Goal: Task Accomplishment & Management: Manage account settings

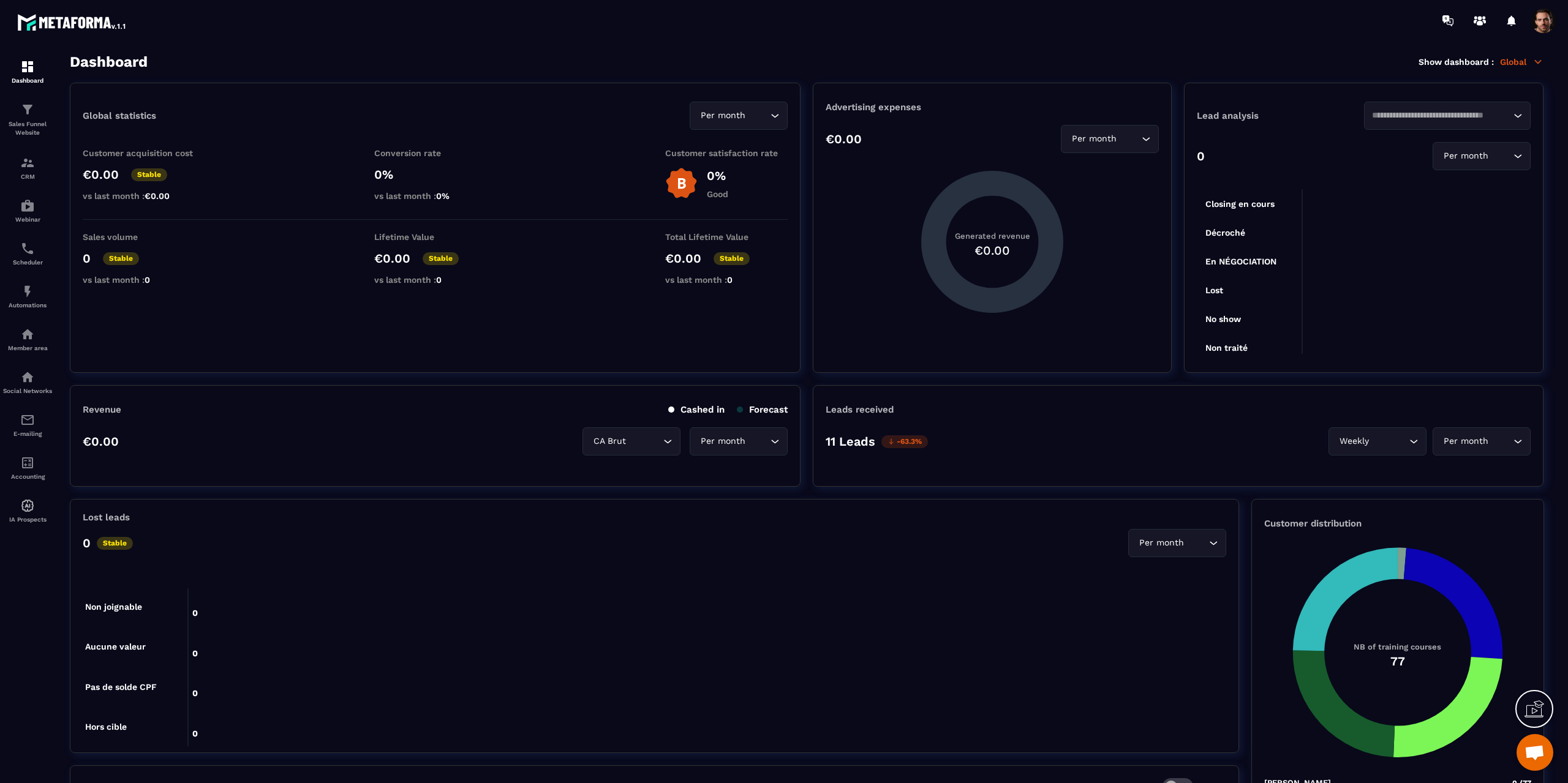
click at [1543, 25] on span at bounding box center [1543, 20] width 24 height 24
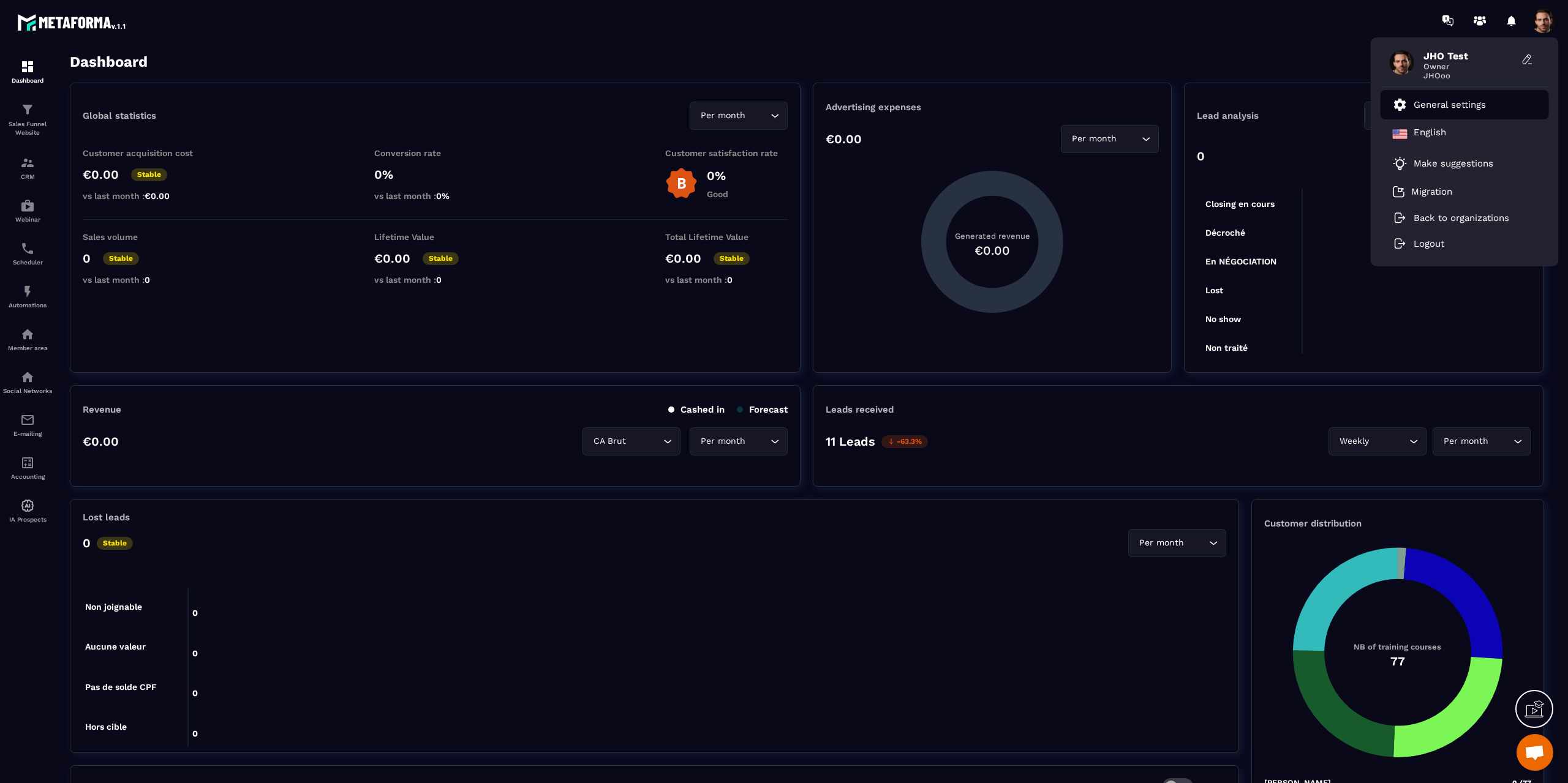
click at [1462, 108] on p "General settings" at bounding box center [1450, 104] width 72 height 11
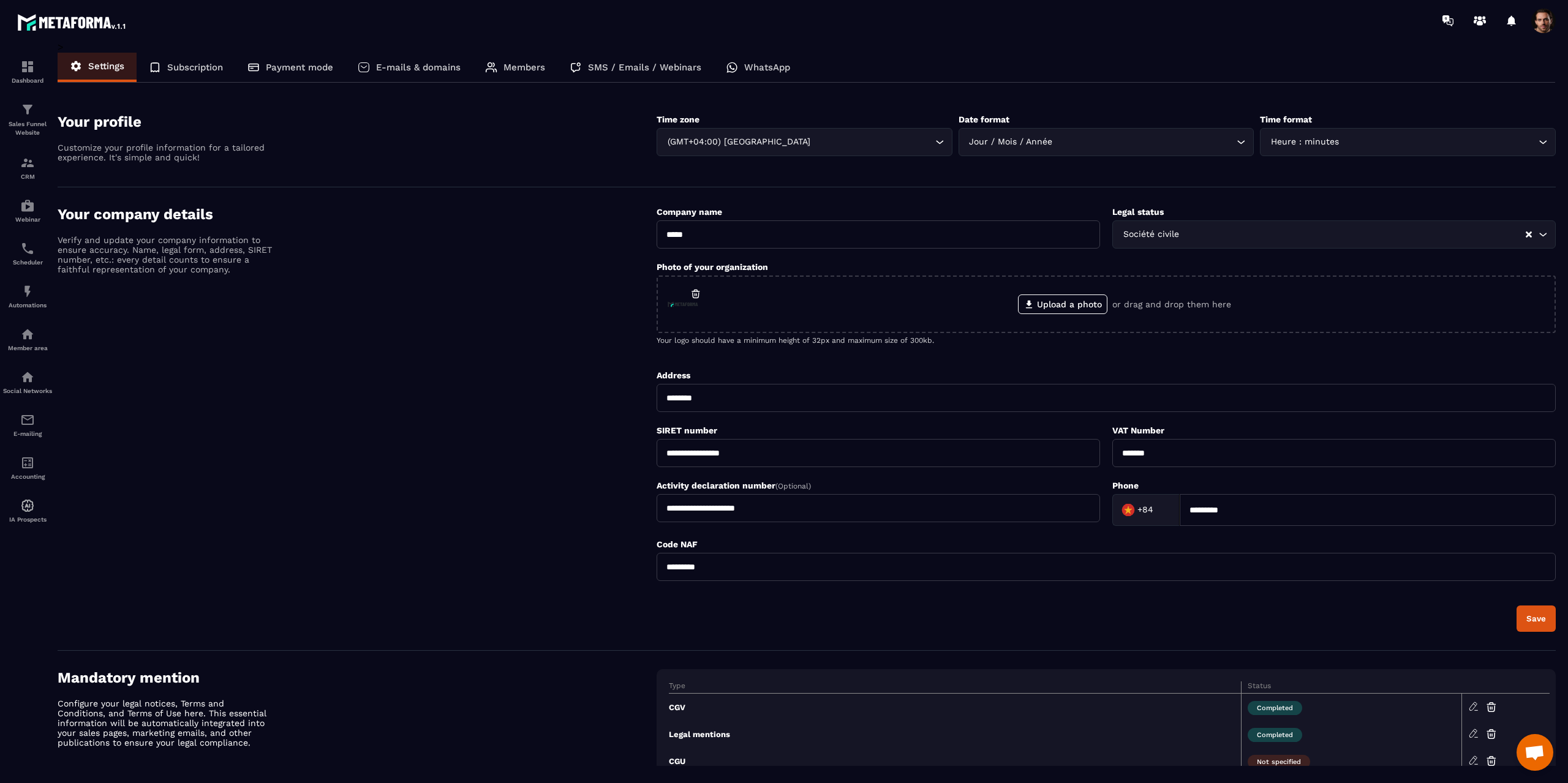
click at [297, 72] on p "Payment mode" at bounding box center [299, 67] width 67 height 11
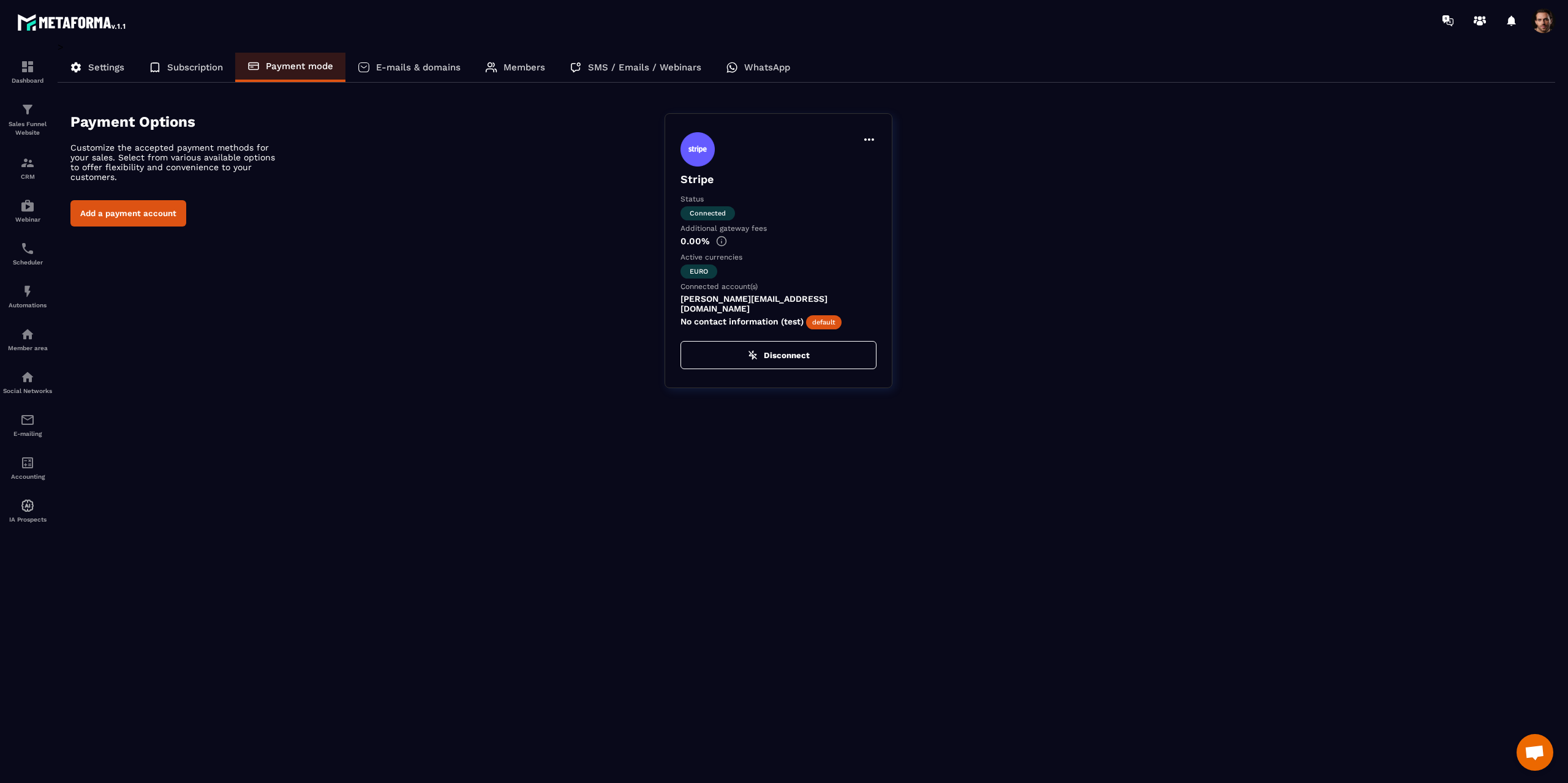
click at [197, 70] on p "Subscription" at bounding box center [195, 67] width 55 height 11
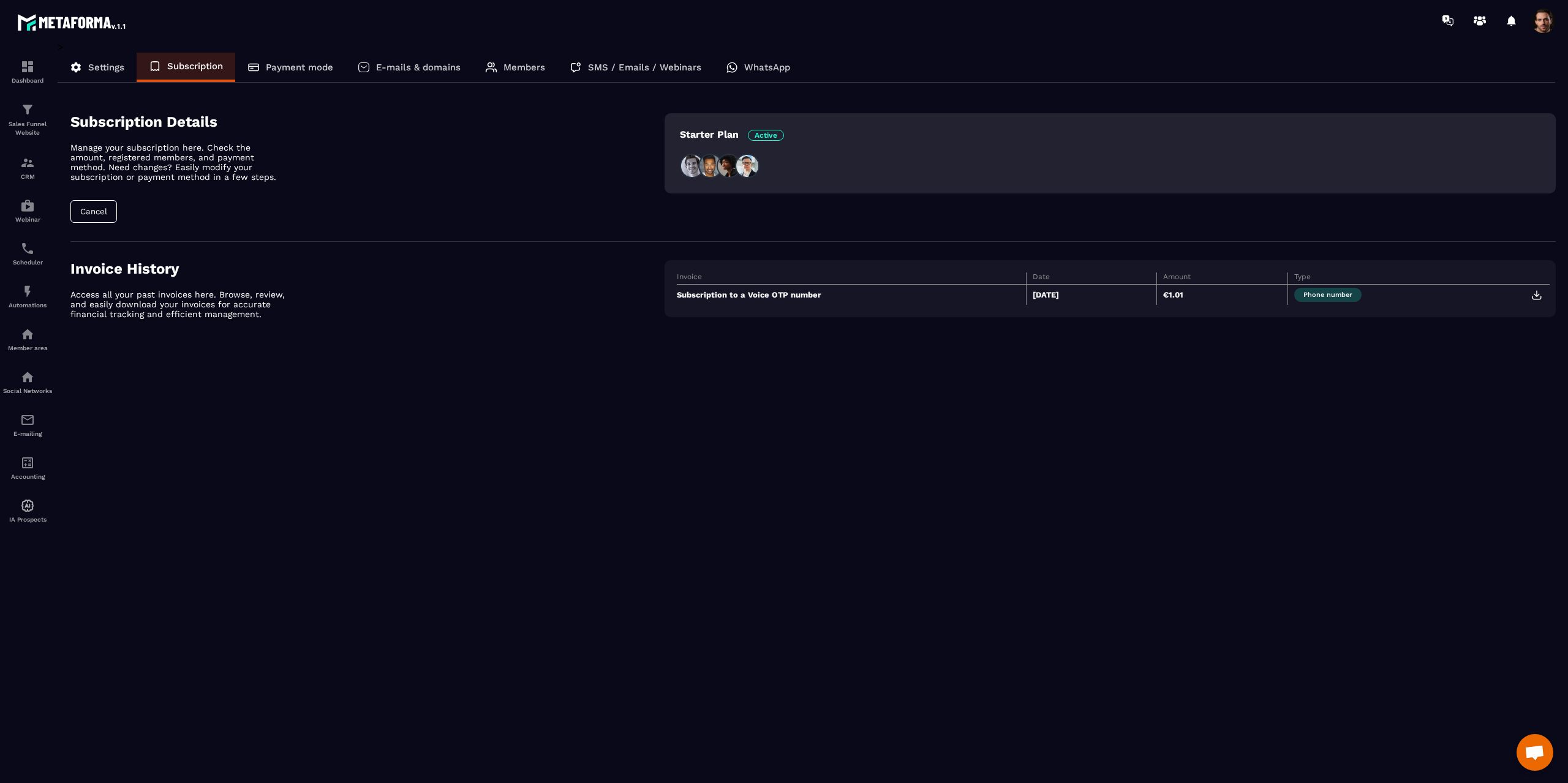
click at [279, 70] on p "Payment mode" at bounding box center [299, 67] width 67 height 11
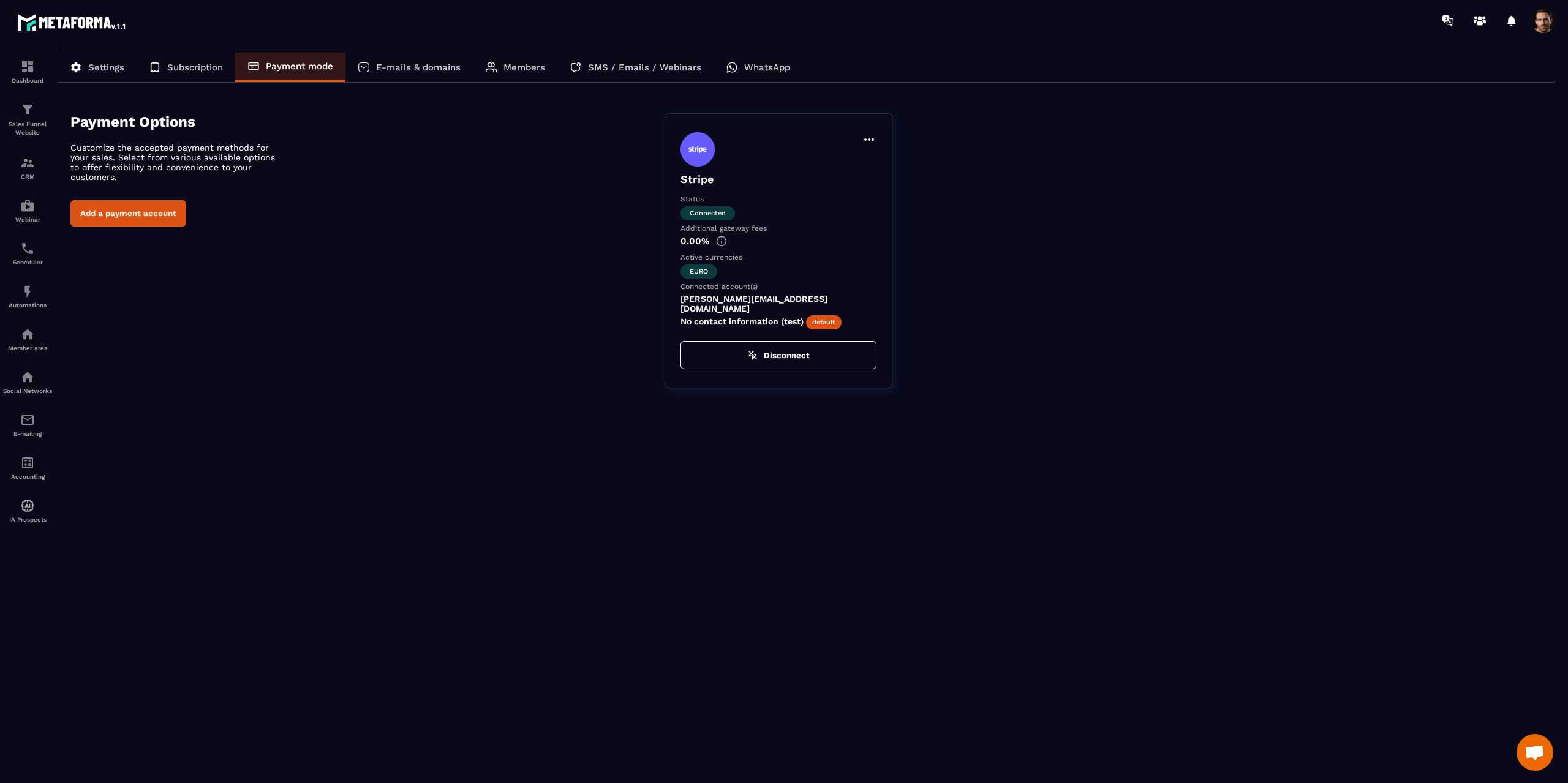
click at [386, 67] on p "E-mails & domains" at bounding box center [418, 67] width 85 height 11
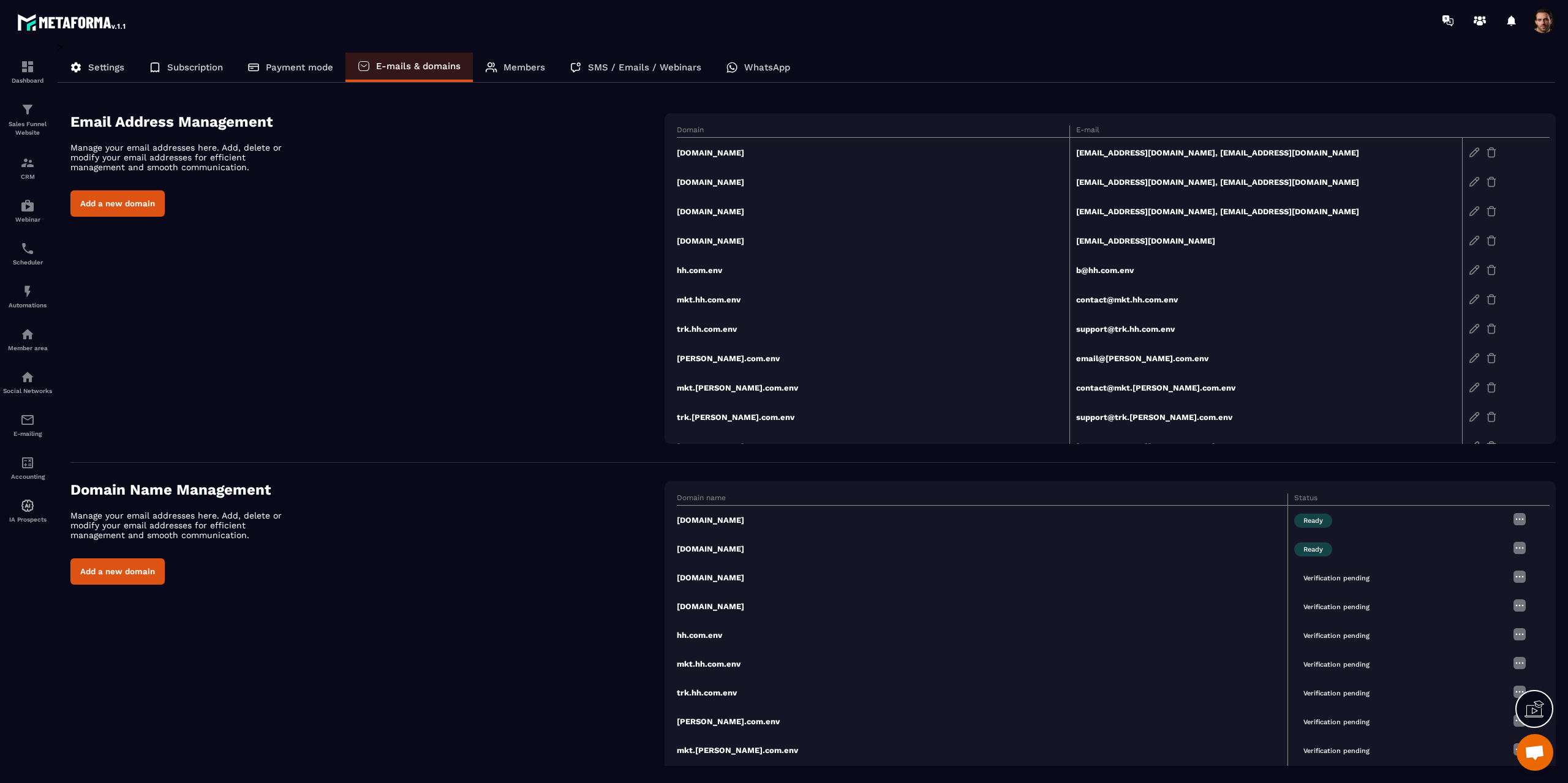
click at [502, 69] on div "Members" at bounding box center [515, 67] width 85 height 29
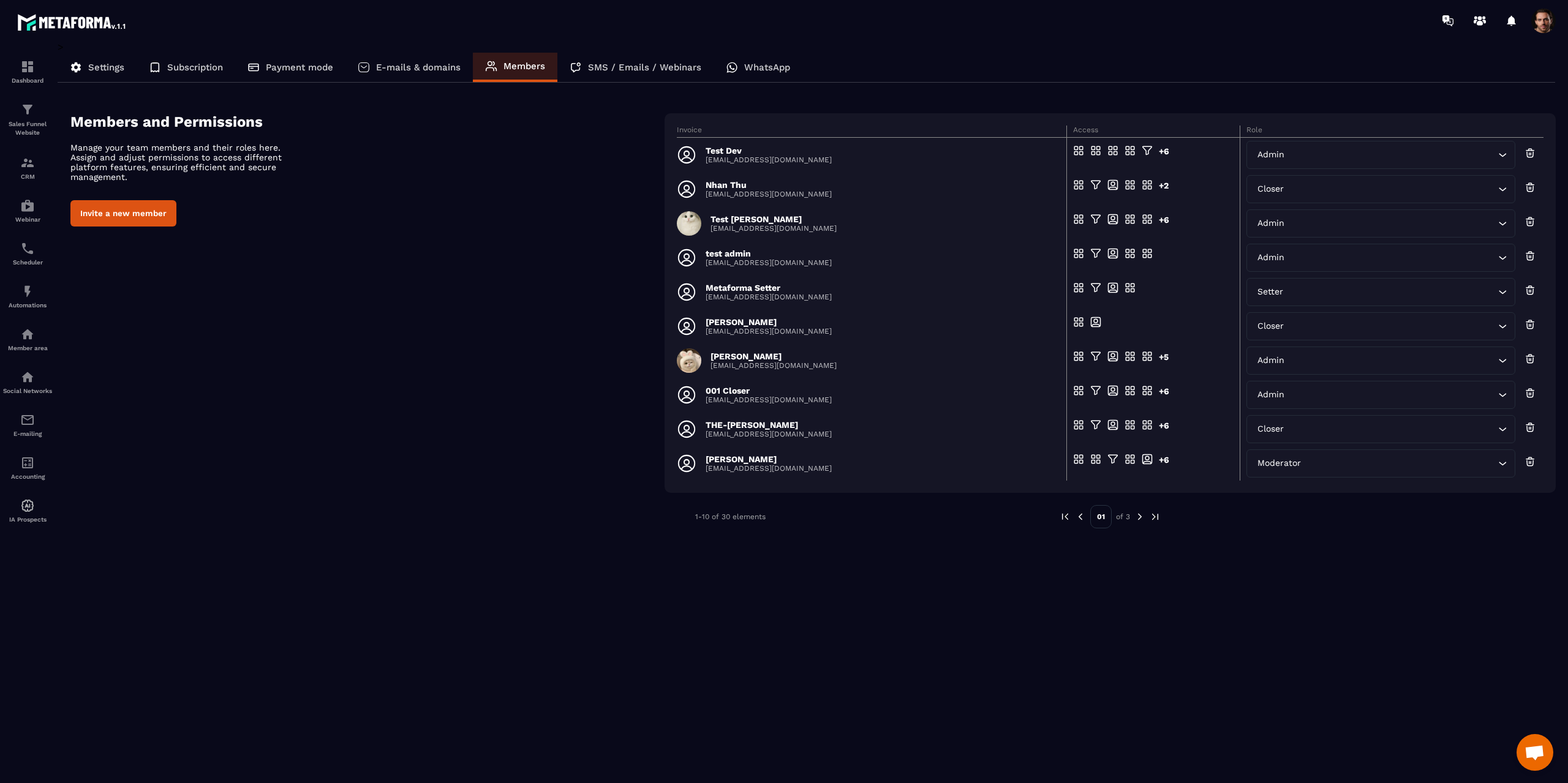
click at [599, 66] on p "SMS / Emails / Webinars" at bounding box center [644, 67] width 113 height 11
